Goal: Task Accomplishment & Management: Manage account settings

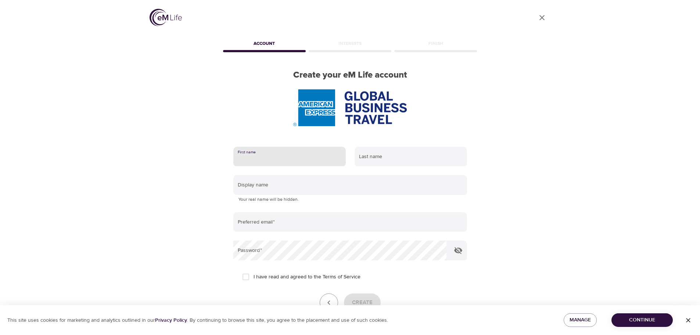
click at [300, 151] on input "text" at bounding box center [289, 157] width 112 height 20
type input "ellie"
click at [394, 159] on input "text" at bounding box center [411, 157] width 112 height 20
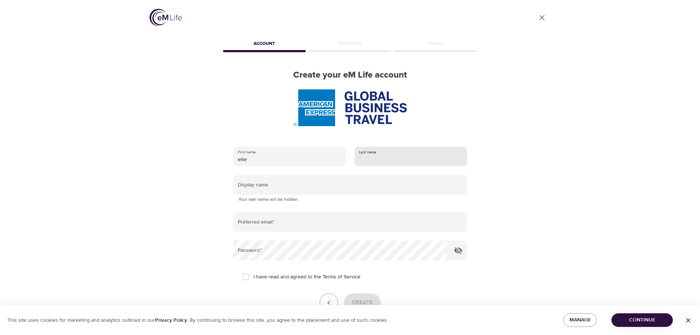
type input "[PERSON_NAME]"
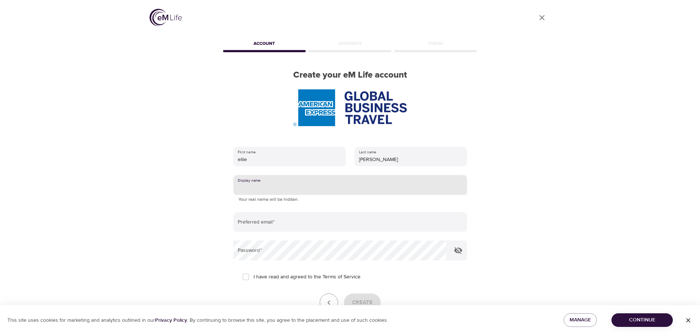
click at [289, 184] on input "text" at bounding box center [350, 185] width 234 height 20
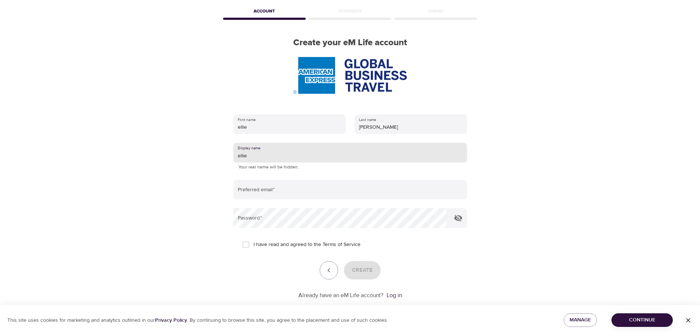
scroll to position [47, 0]
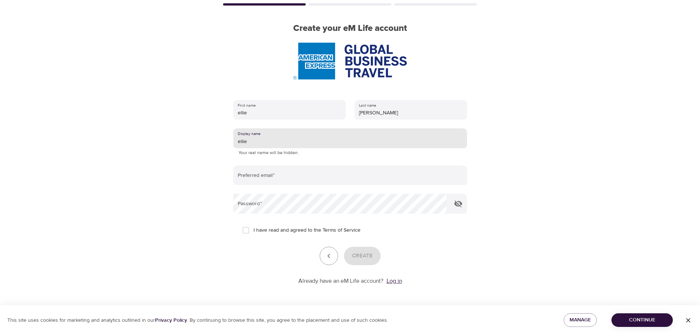
type input "ellie"
click at [392, 280] on link "Log in" at bounding box center [394, 280] width 15 height 7
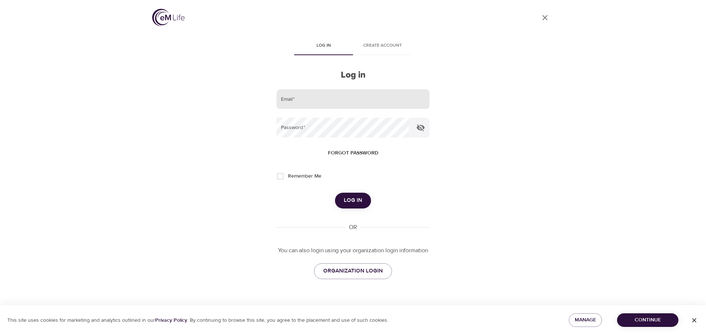
click at [312, 100] on input "email" at bounding box center [352, 99] width 153 height 20
type input "[PERSON_NAME][EMAIL_ADDRESS][PERSON_NAME][DOMAIN_NAME]"
click at [353, 197] on span "Log in" at bounding box center [353, 201] width 18 height 10
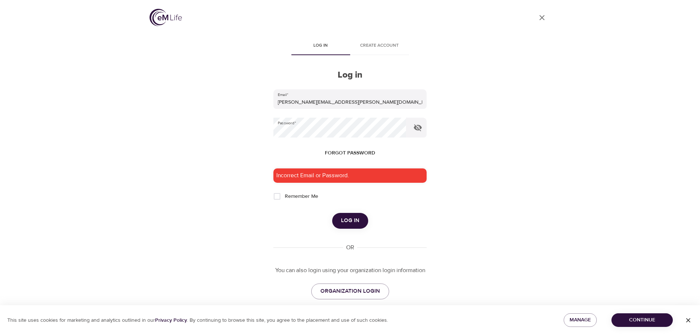
click at [359, 151] on span "Forgot password" at bounding box center [350, 153] width 50 height 9
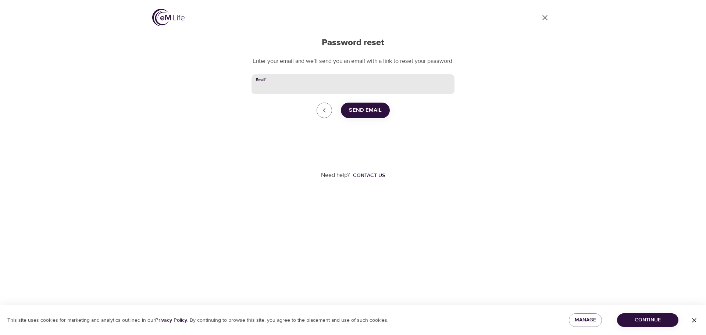
click at [316, 92] on input "Email   *" at bounding box center [352, 84] width 203 height 20
type input "[PERSON_NAME][EMAIL_ADDRESS][PERSON_NAME][DOMAIN_NAME]"
click at [364, 115] on span "Send Email" at bounding box center [365, 111] width 33 height 10
